Goal: Task Accomplishment & Management: Manage account settings

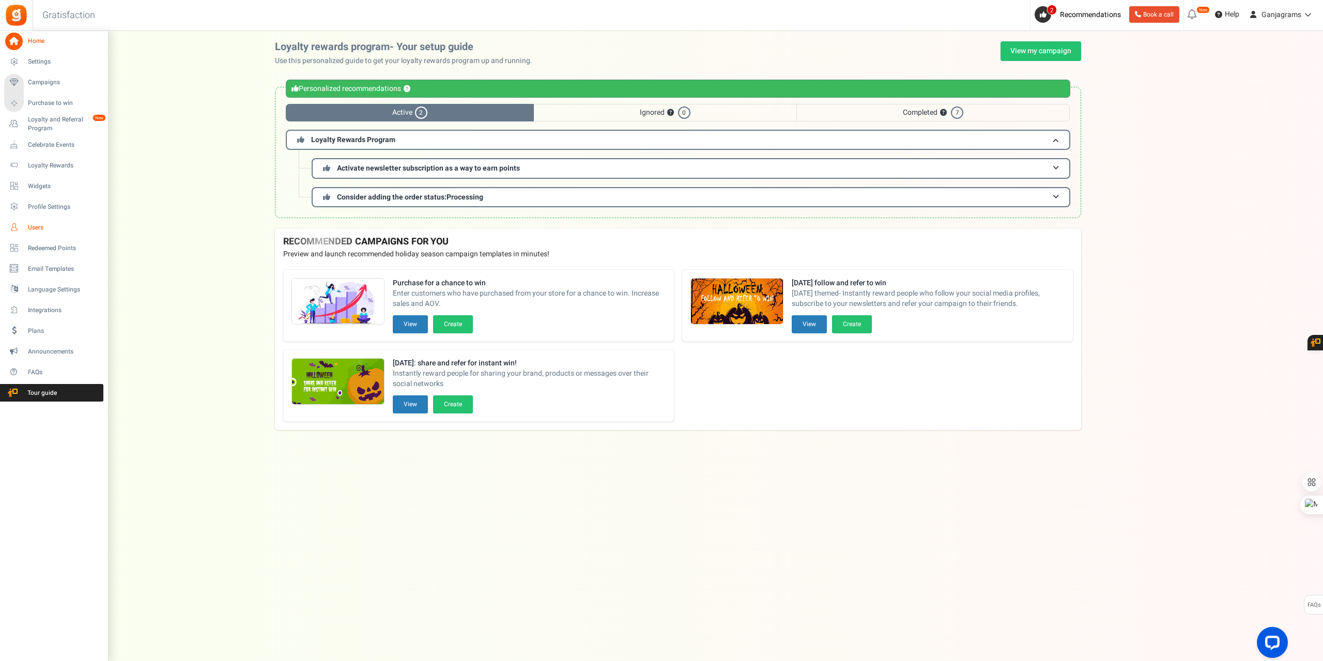
click at [37, 230] on span "Users" at bounding box center [64, 227] width 72 height 9
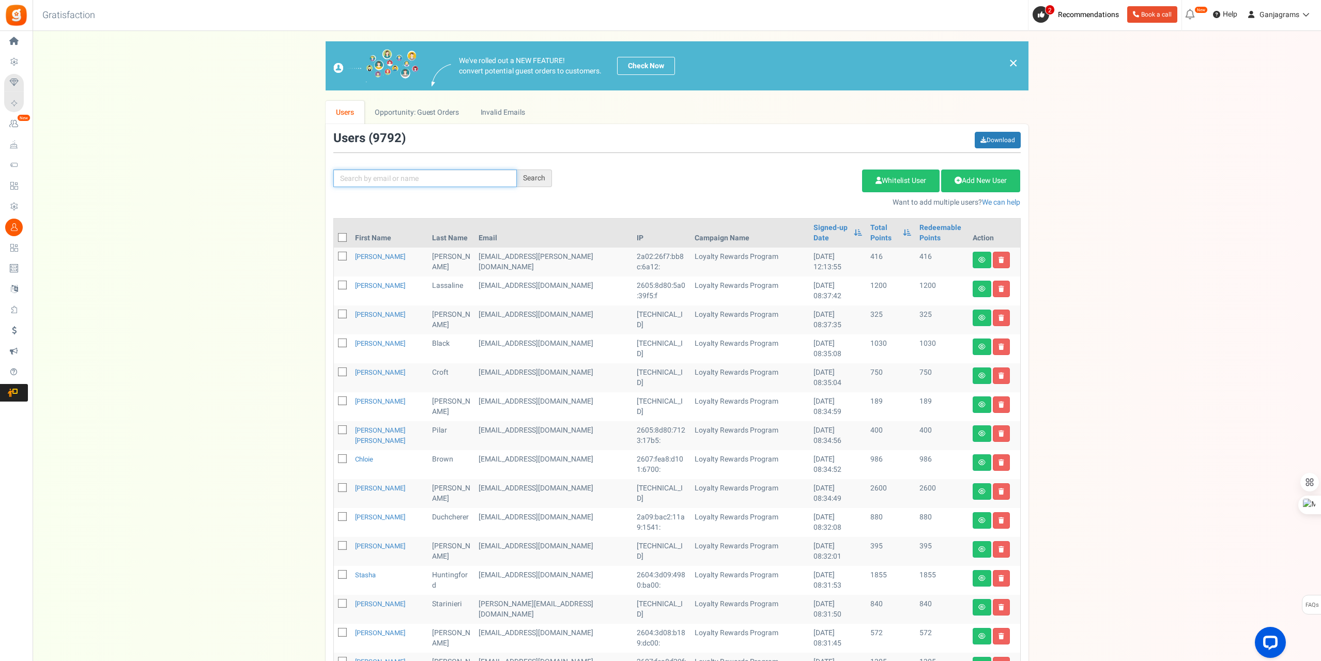
click at [405, 183] on input "text" at bounding box center [424, 178] width 183 height 18
paste input "[EMAIL_ADDRESS][DOMAIN_NAME]"
type input "[EMAIL_ADDRESS][DOMAIN_NAME]"
click at [537, 177] on div "Search" at bounding box center [534, 178] width 35 height 18
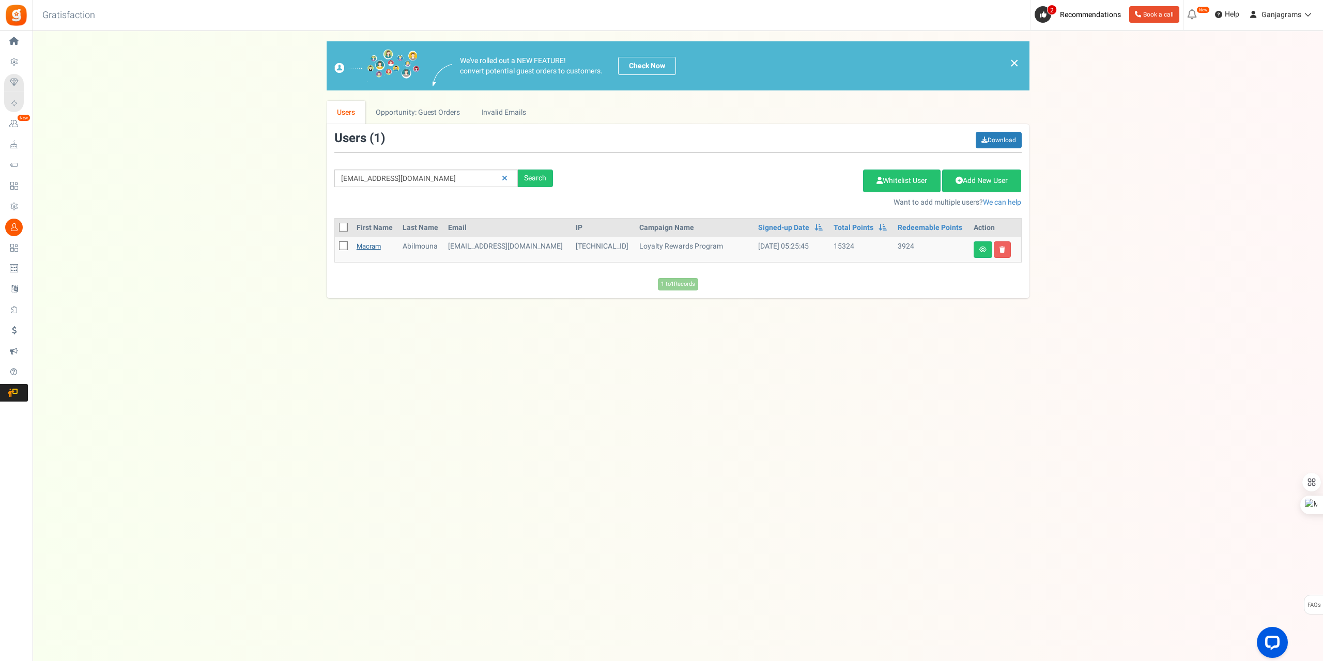
click at [375, 244] on link "Macram" at bounding box center [369, 246] width 24 height 10
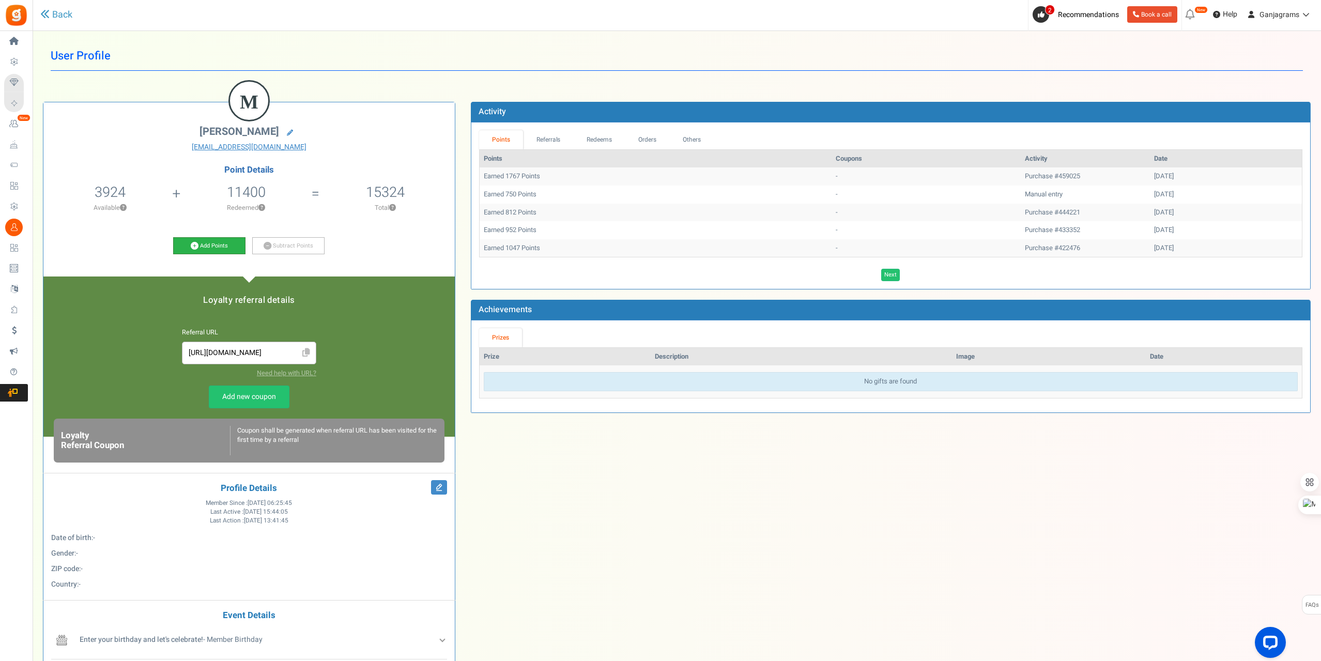
click at [220, 248] on link "Add Points" at bounding box center [209, 246] width 72 height 18
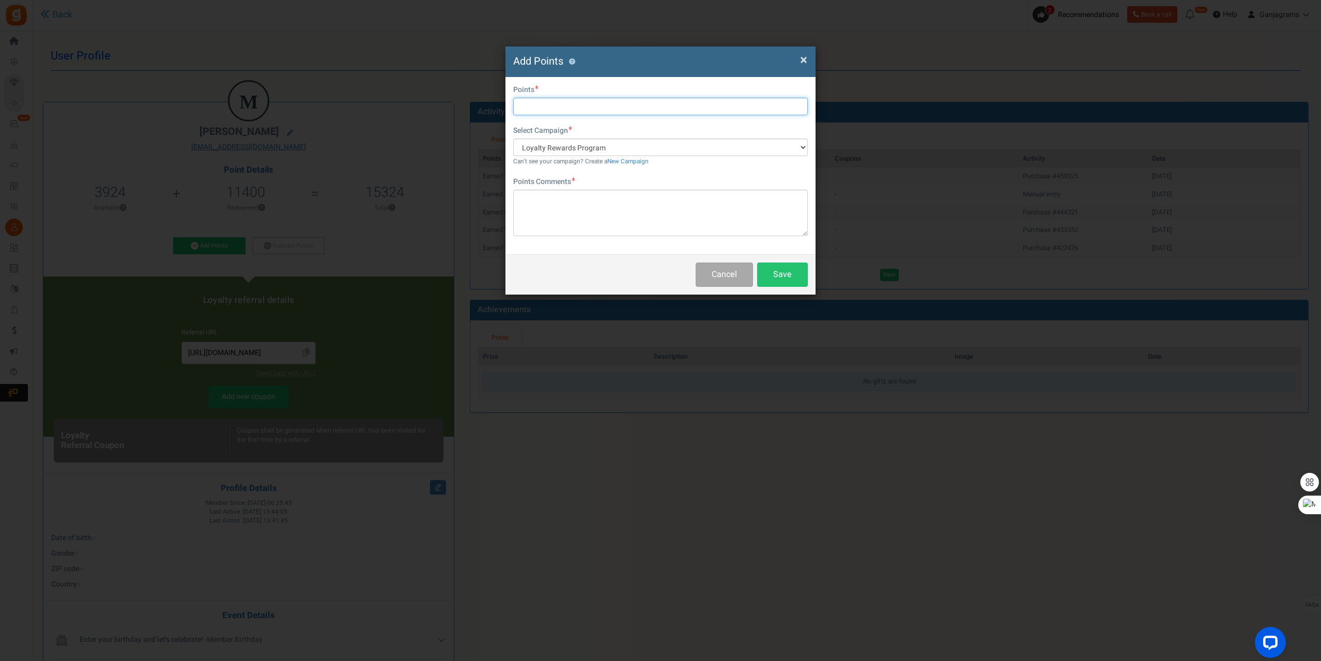
click at [550, 109] on input "text" at bounding box center [660, 107] width 295 height 18
type input "15187"
click at [550, 197] on textarea at bounding box center [660, 213] width 295 height 47
click at [600, 222] on textarea at bounding box center [660, 213] width 295 height 47
paste textarea "Order #459025"
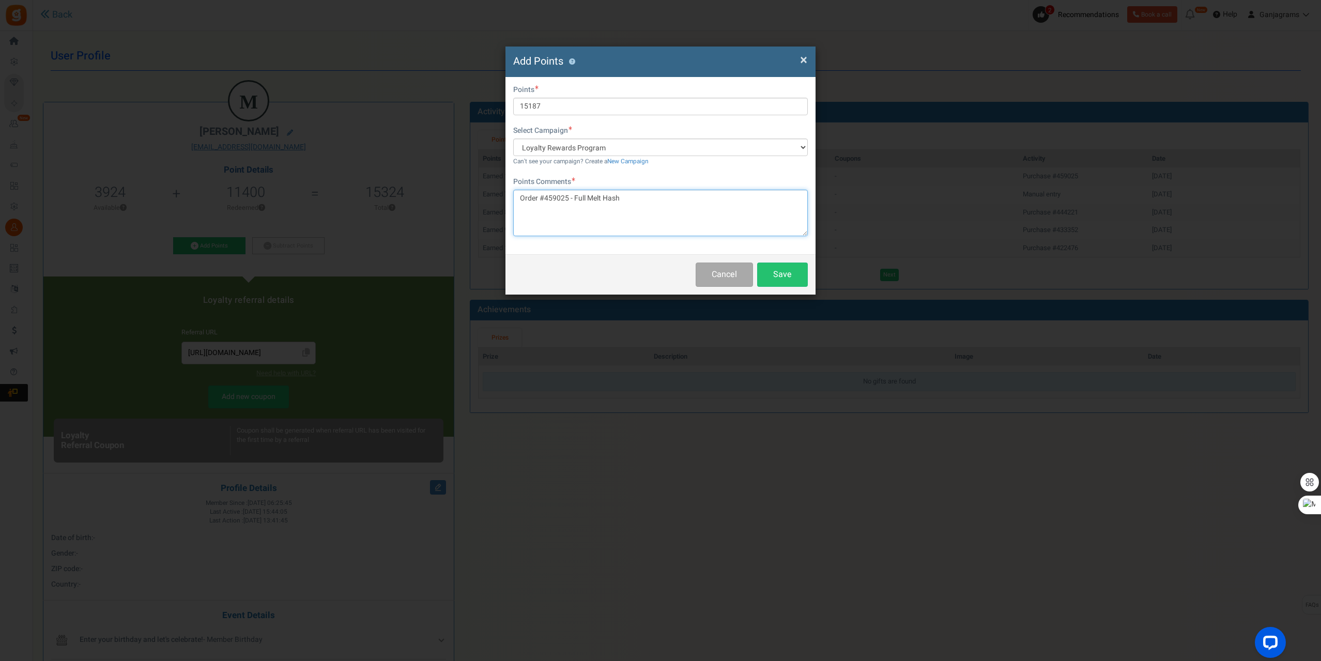
type textarea "Order #459025 - Full Melt Hash"
click at [794, 266] on button "Save" at bounding box center [782, 275] width 51 height 24
